Goal: Check status

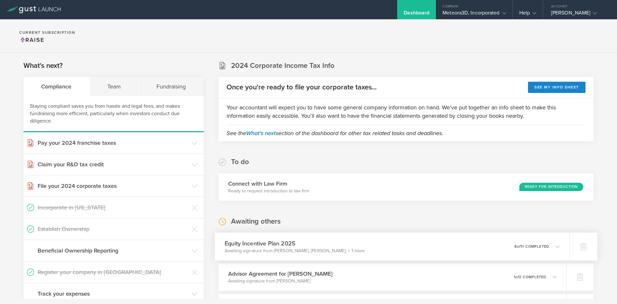
click at [531, 249] on div "0 undeliverable 8 of 11 completed" at bounding box center [536, 246] width 45 height 11
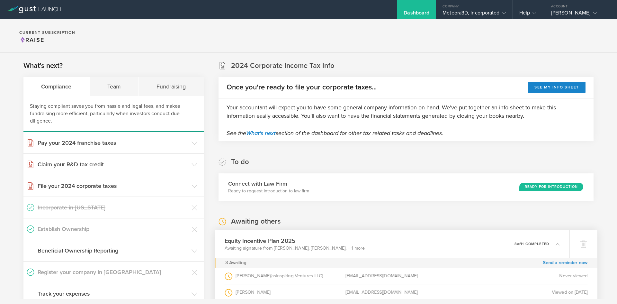
click at [531, 245] on p "8 of 11 completed" at bounding box center [531, 244] width 35 height 4
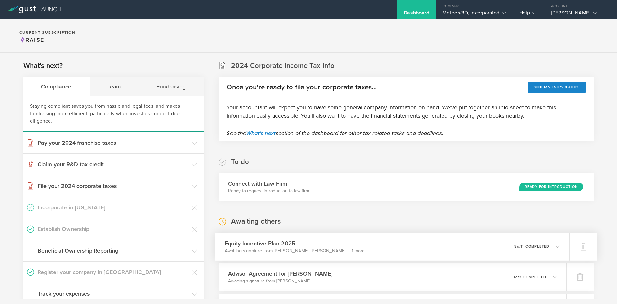
click at [531, 246] on p "8 of 11 completed" at bounding box center [531, 246] width 35 height 4
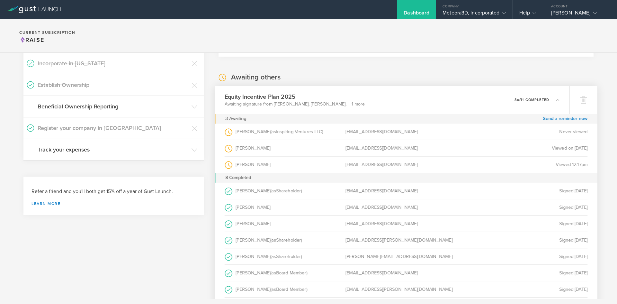
scroll to position [123, 0]
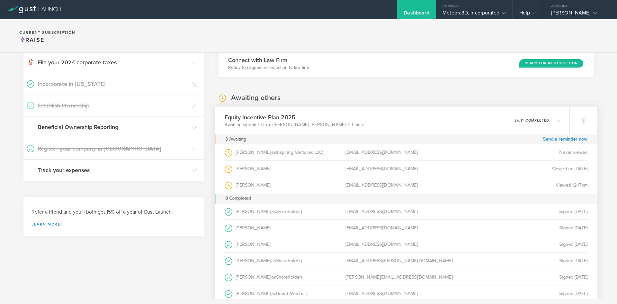
click at [524, 123] on div "0 undeliverable 8 of 11 completed" at bounding box center [536, 120] width 45 height 11
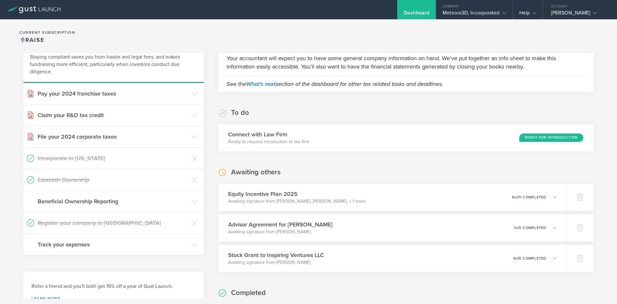
scroll to position [71, 0]
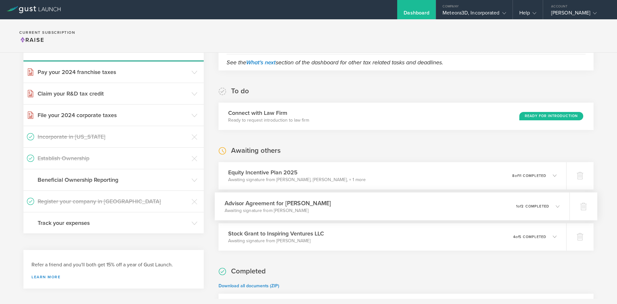
click at [534, 207] on p "1 of 2 completed" at bounding box center [532, 206] width 33 height 4
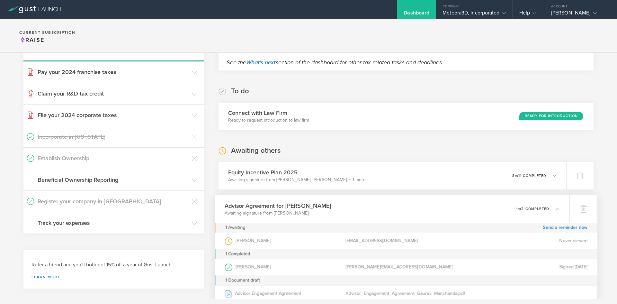
click at [534, 208] on p "1 of 2 completed" at bounding box center [532, 209] width 33 height 4
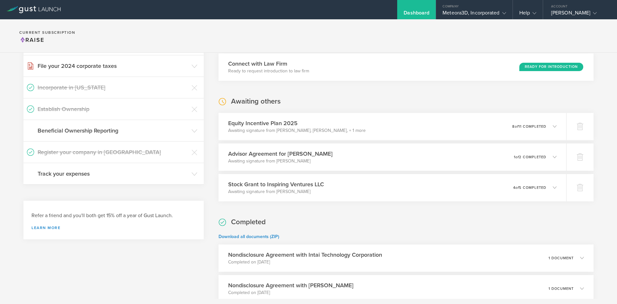
scroll to position [0, 0]
